Goal: Communication & Community: Answer question/provide support

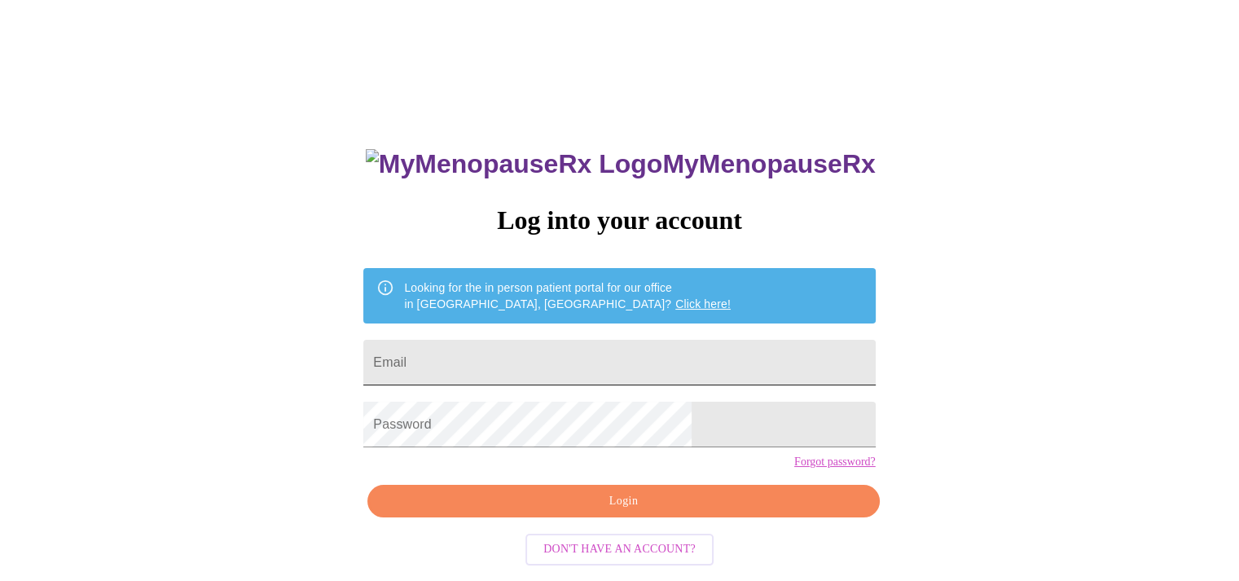
click at [601, 354] on input "Email" at bounding box center [619, 363] width 512 height 46
type input "everjonez@hotmail.com"
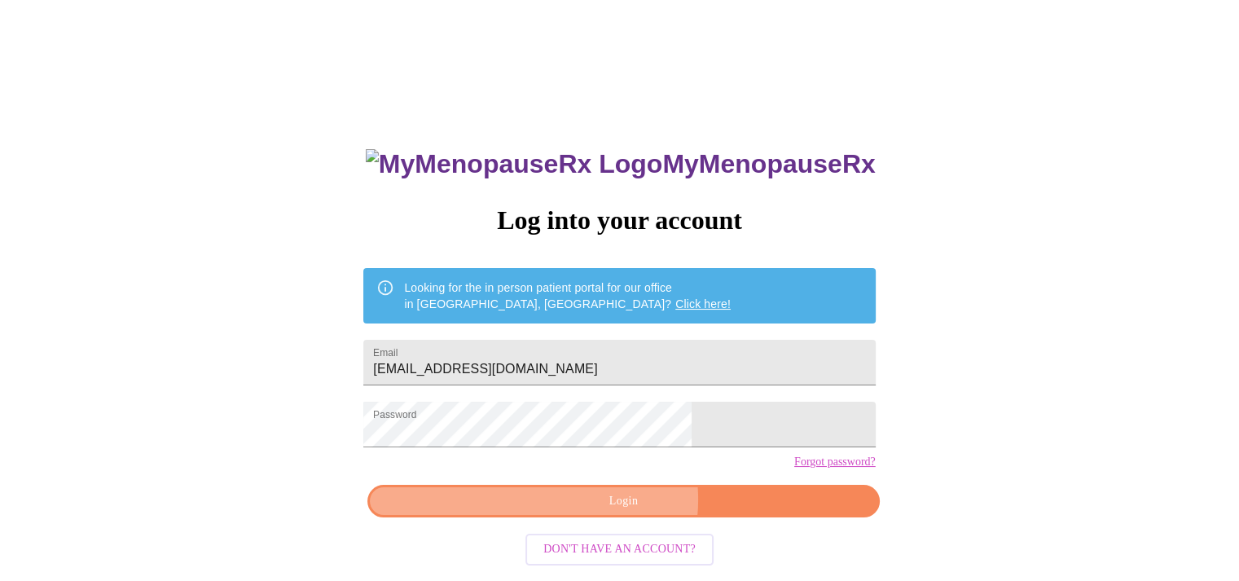
click at [611, 512] on span "Login" at bounding box center [623, 501] width 474 height 20
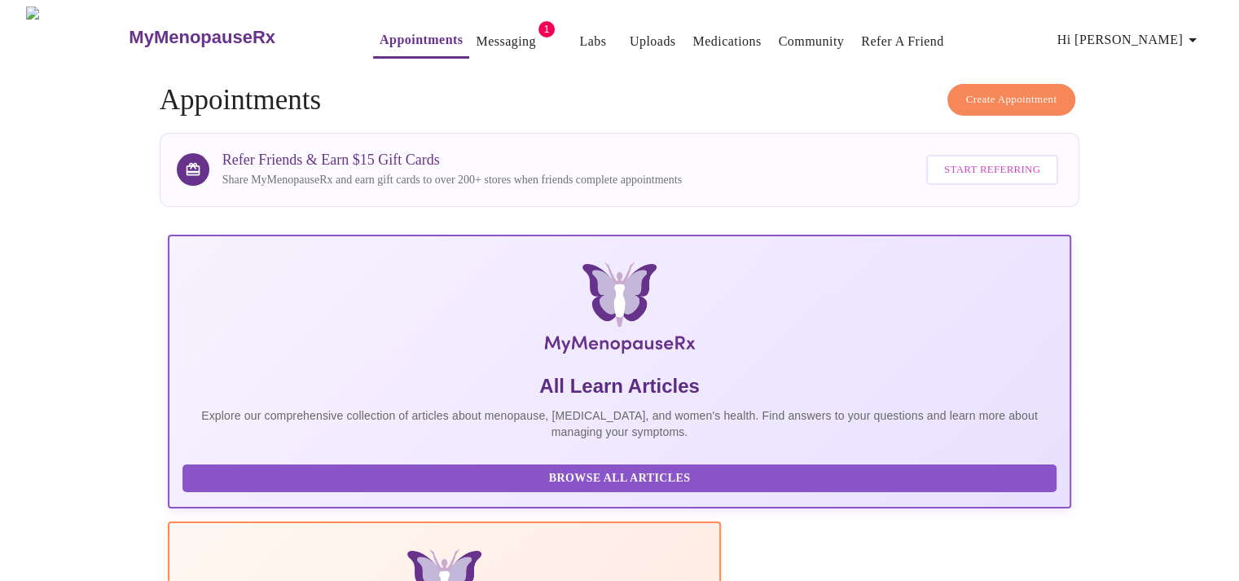
click at [476, 33] on link "Messaging" at bounding box center [505, 41] width 59 height 23
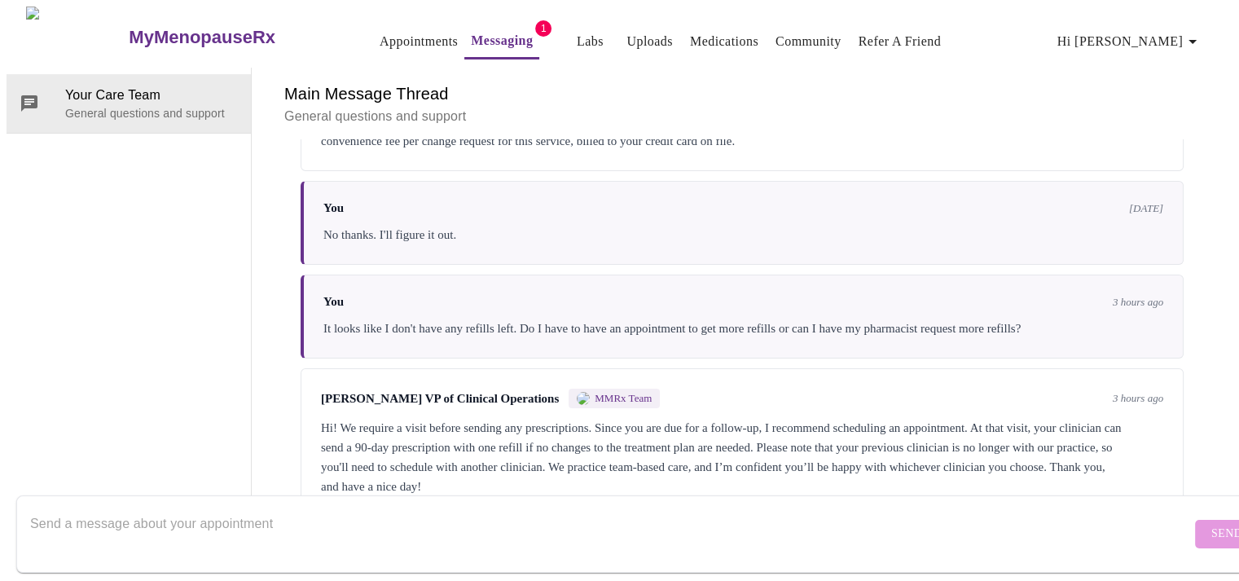
scroll to position [300, 0]
